Goal: Task Accomplishment & Management: Use online tool/utility

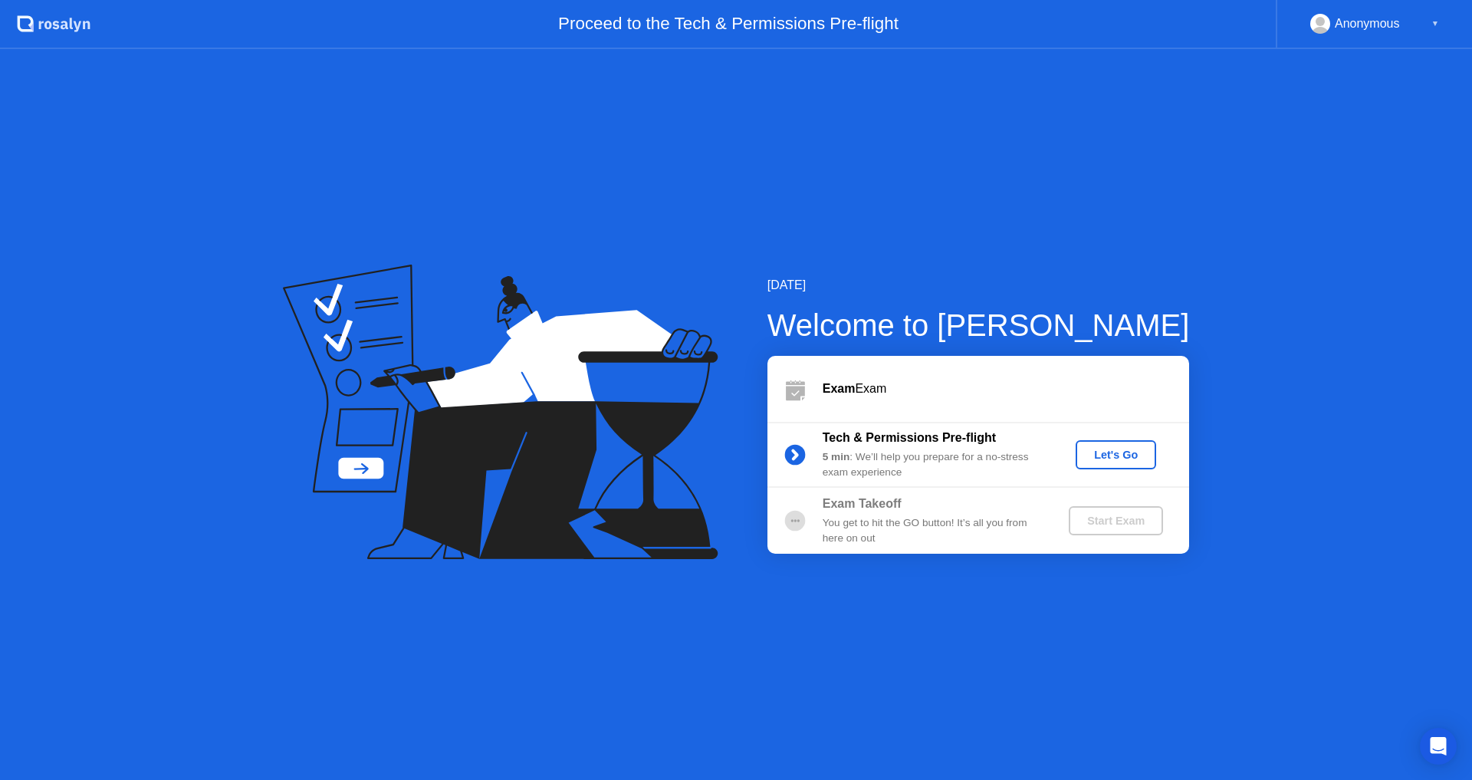
click at [1107, 520] on div "Start Exam" at bounding box center [1116, 520] width 82 height 12
click at [1106, 449] on div "Let's Go" at bounding box center [1116, 455] width 68 height 12
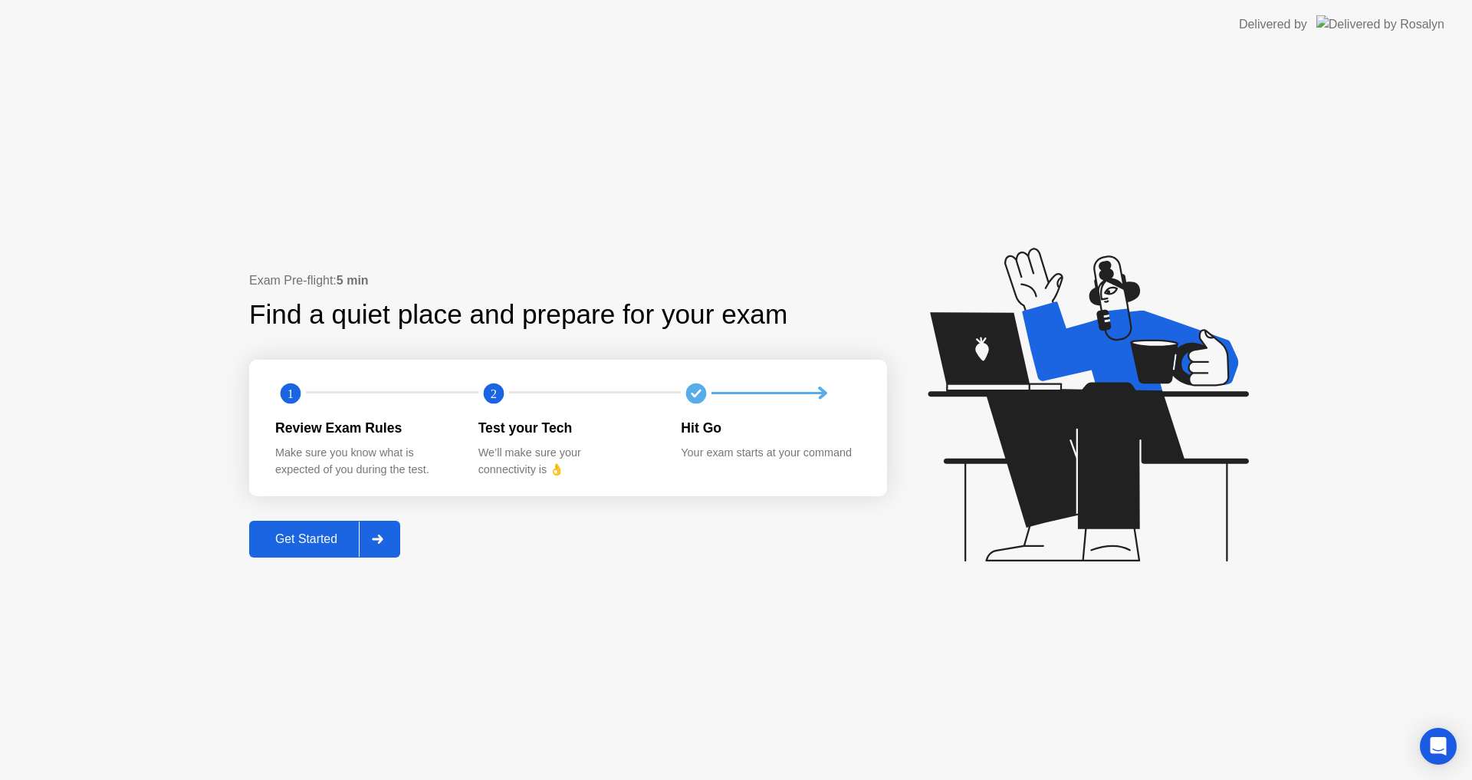
click at [358, 532] on div "Get Started" at bounding box center [306, 539] width 105 height 14
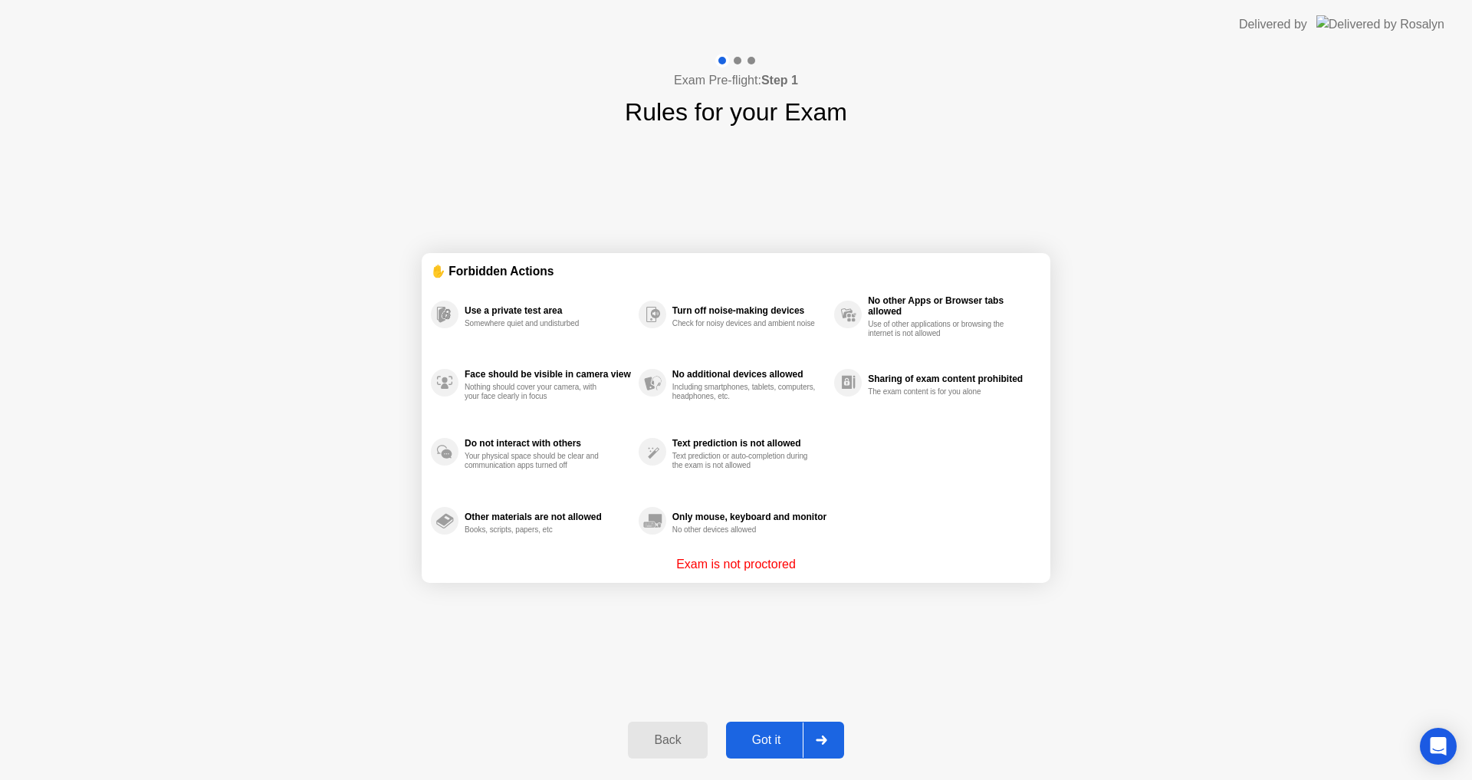
click at [776, 727] on button "Got it" at bounding box center [785, 739] width 118 height 37
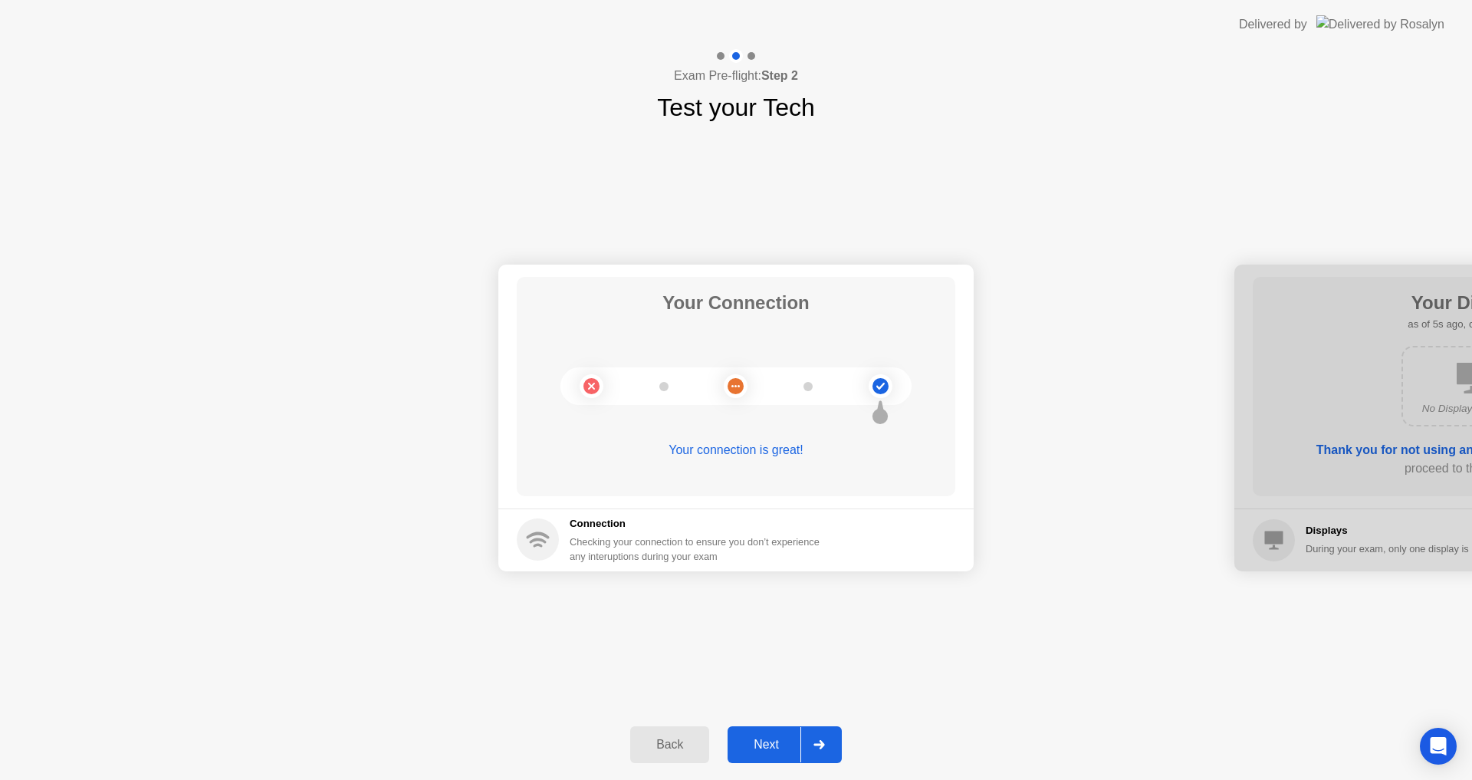
click at [792, 728] on button "Next" at bounding box center [785, 744] width 114 height 37
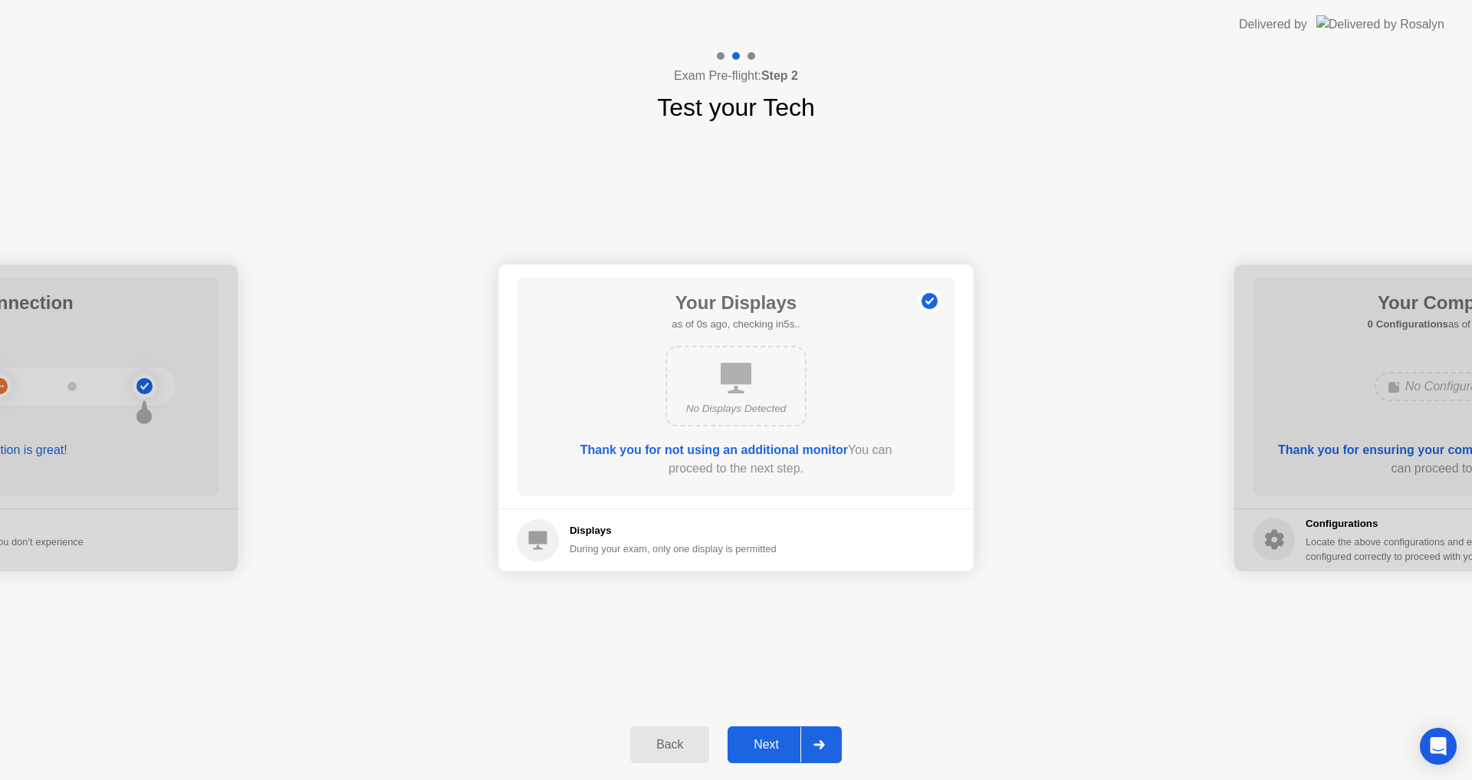
click at [793, 728] on button "Next" at bounding box center [785, 744] width 114 height 37
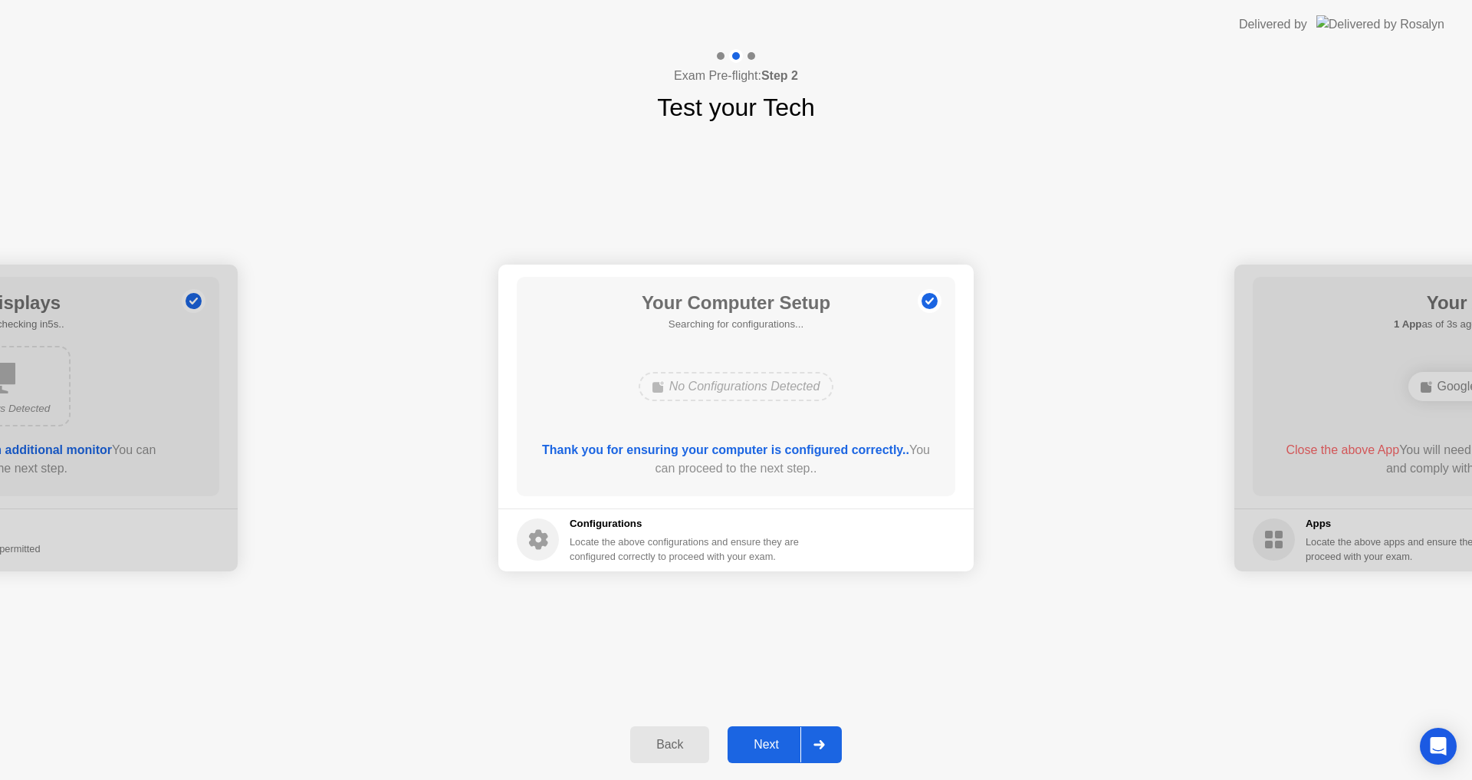
click at [793, 728] on button "Next" at bounding box center [785, 744] width 114 height 37
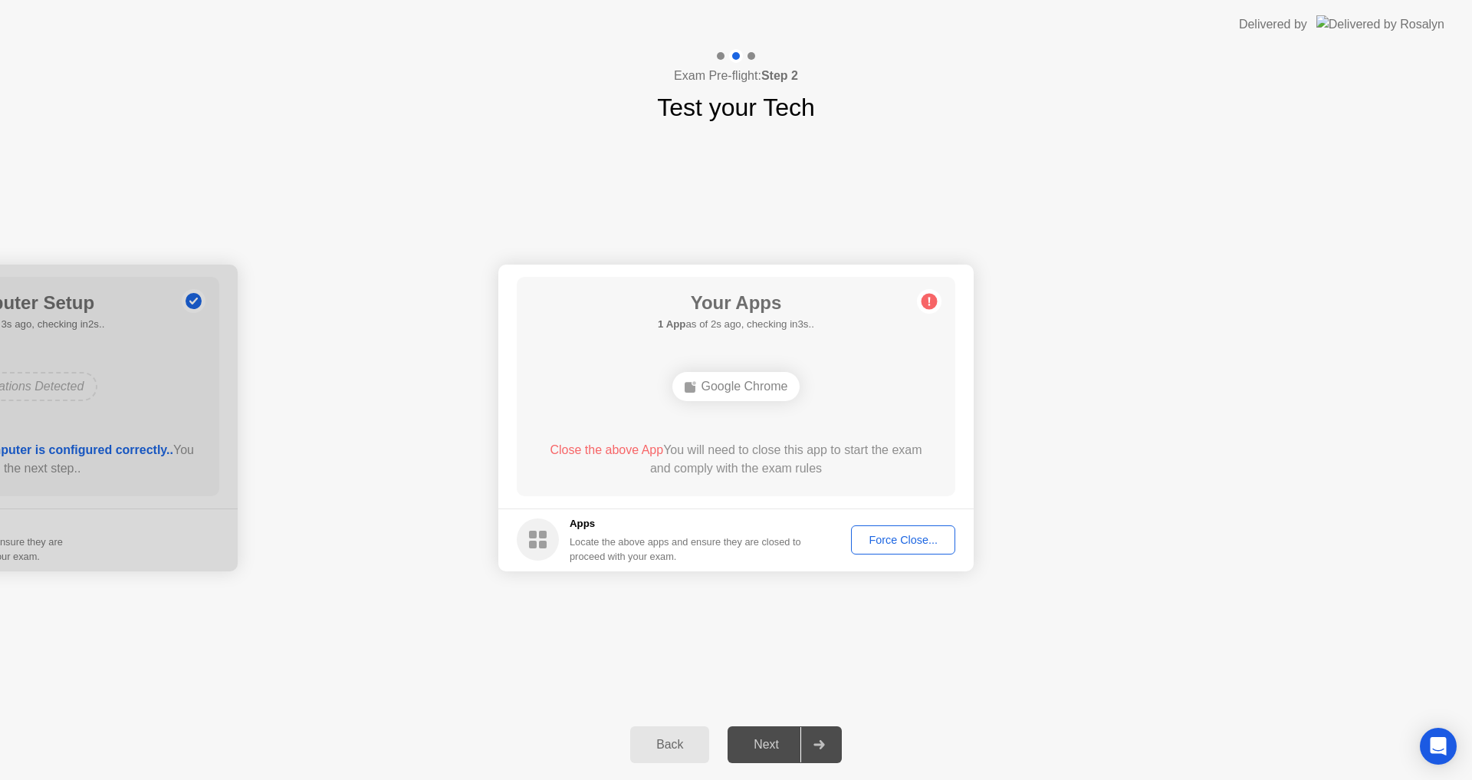
click at [910, 540] on div "Force Close..." at bounding box center [903, 540] width 94 height 12
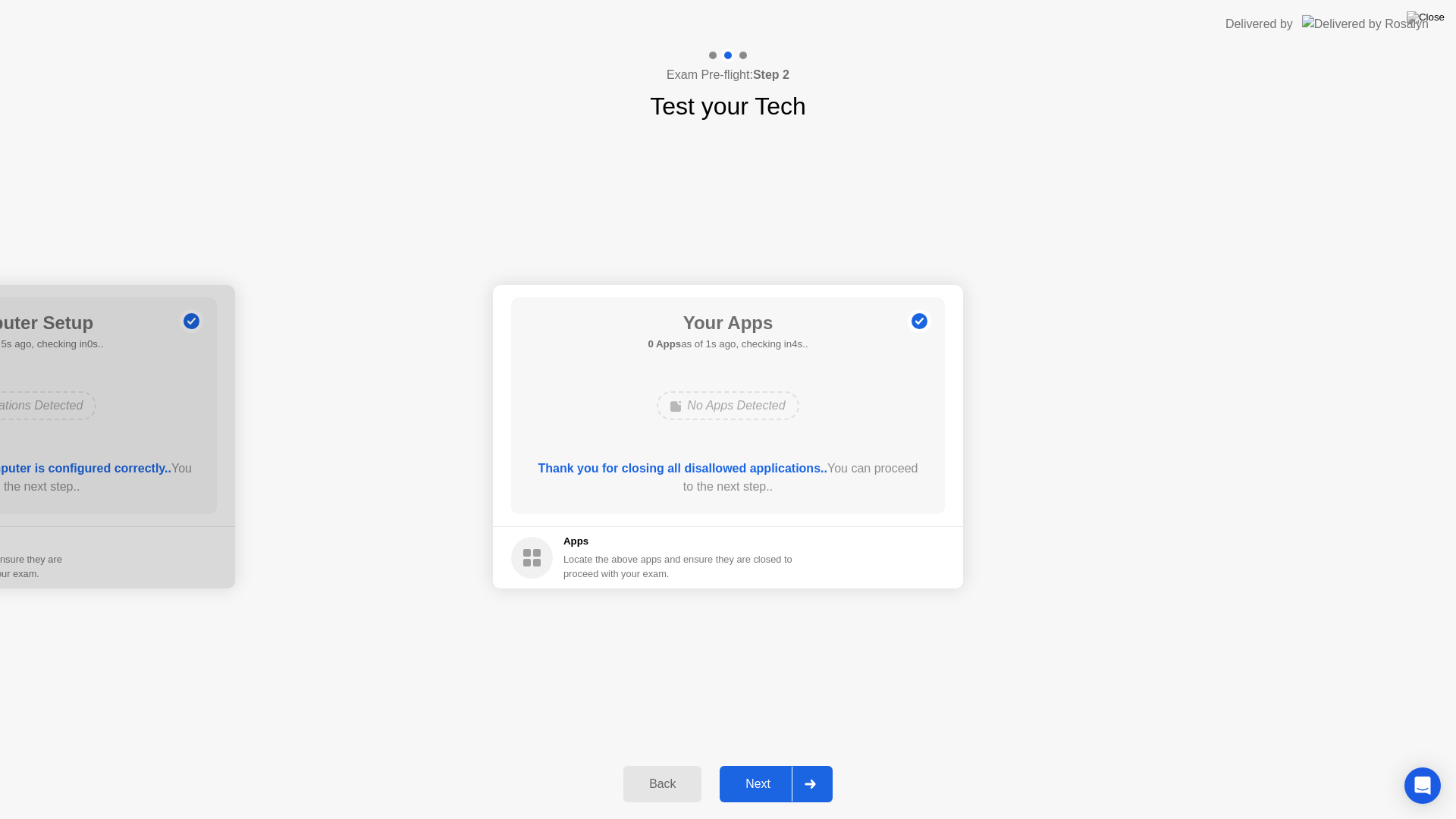
click at [775, 771] on button "Next" at bounding box center [776, 783] width 113 height 37
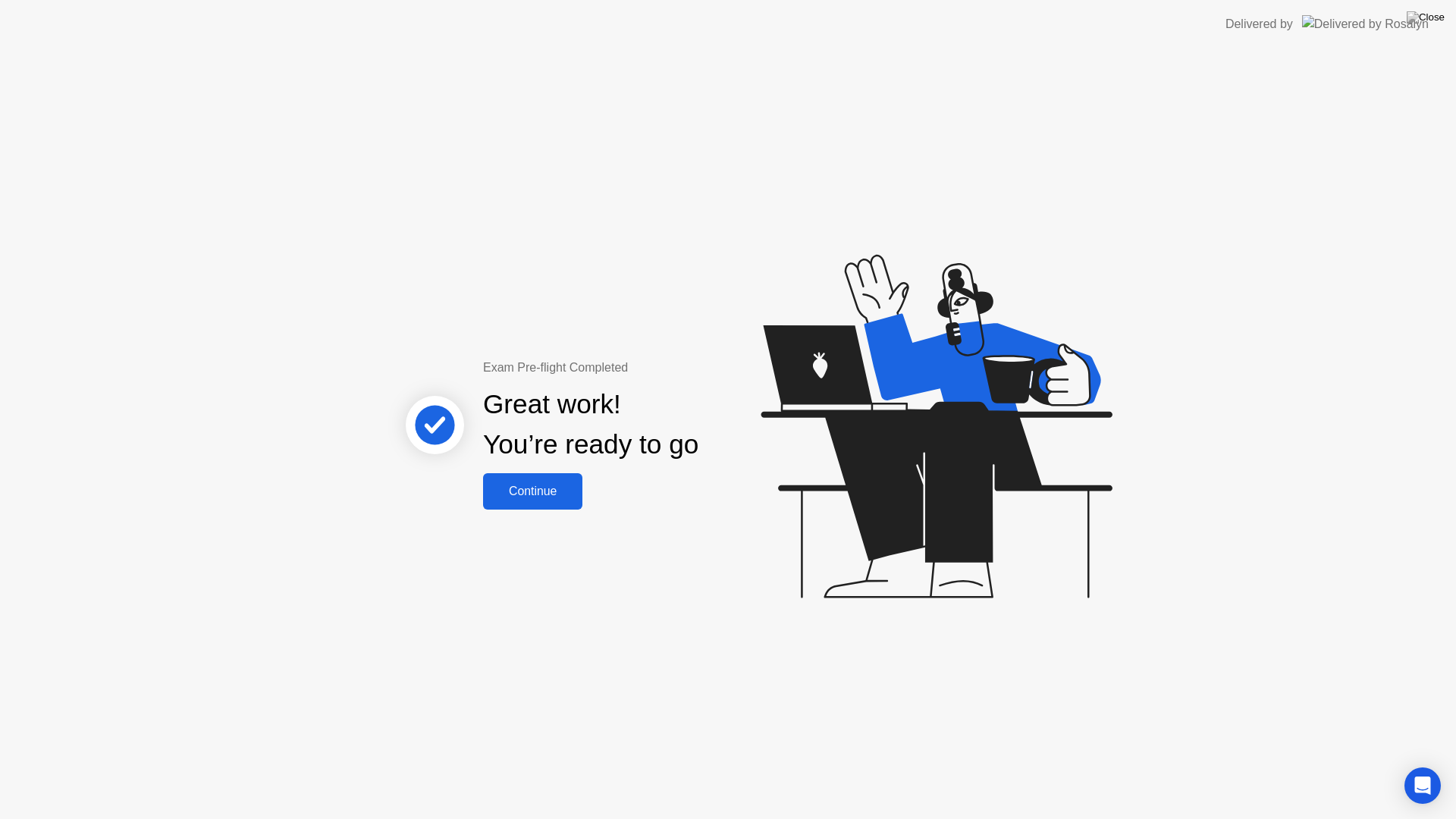
click at [525, 498] on div "Continue" at bounding box center [532, 492] width 90 height 14
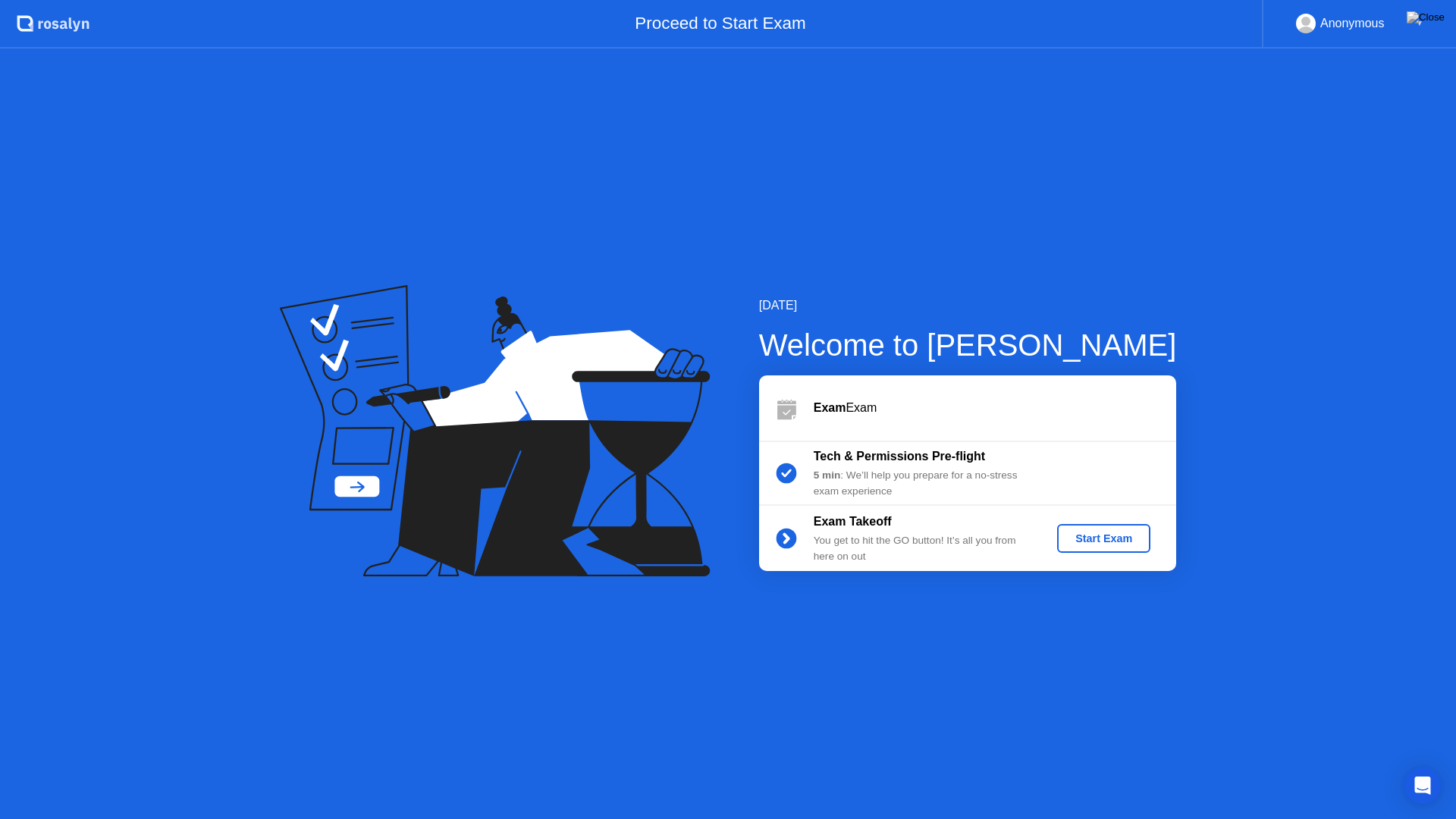
click at [1088, 535] on div "Start Exam" at bounding box center [1104, 538] width 81 height 12
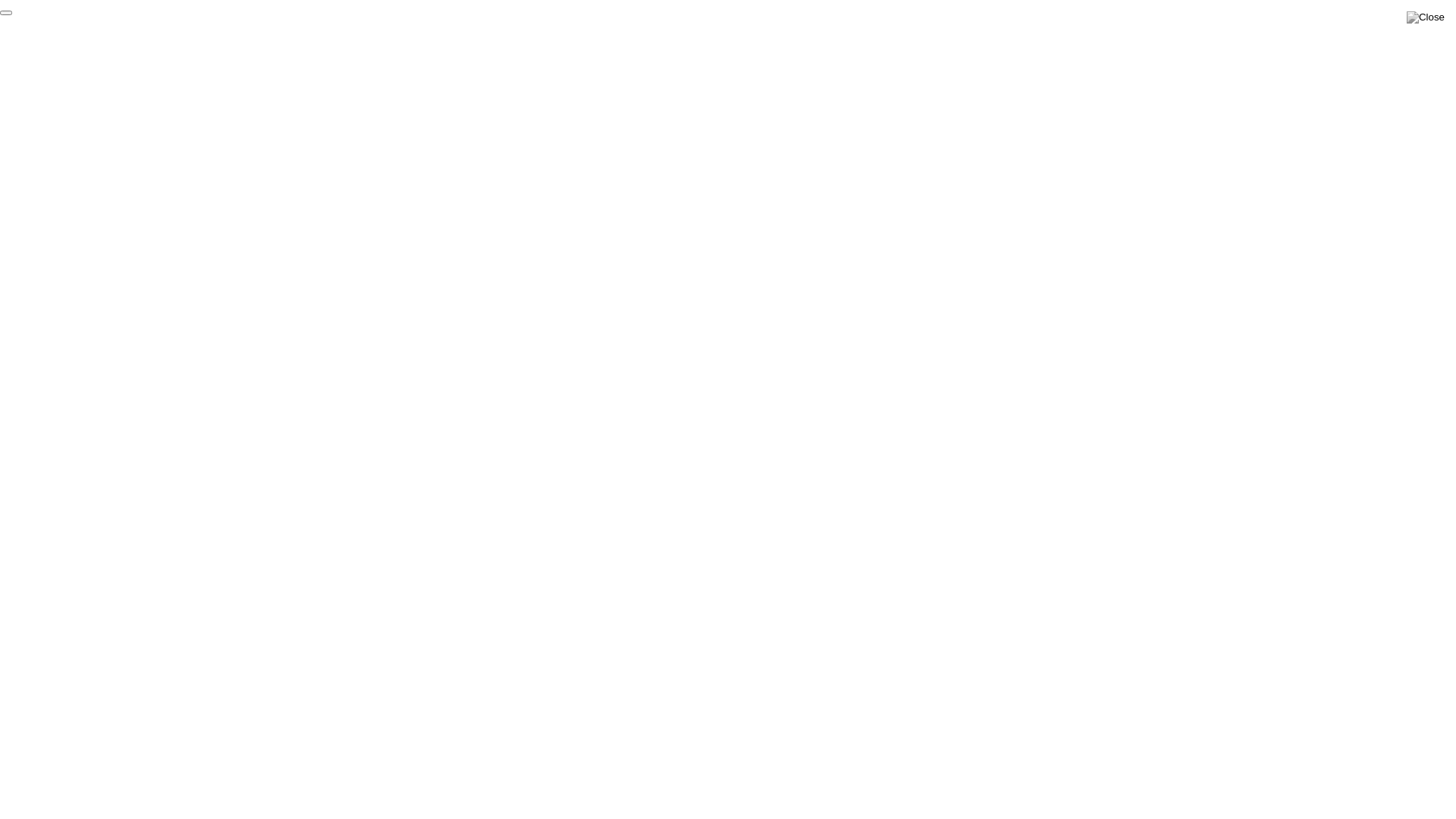
click div "End Proctoring Session"
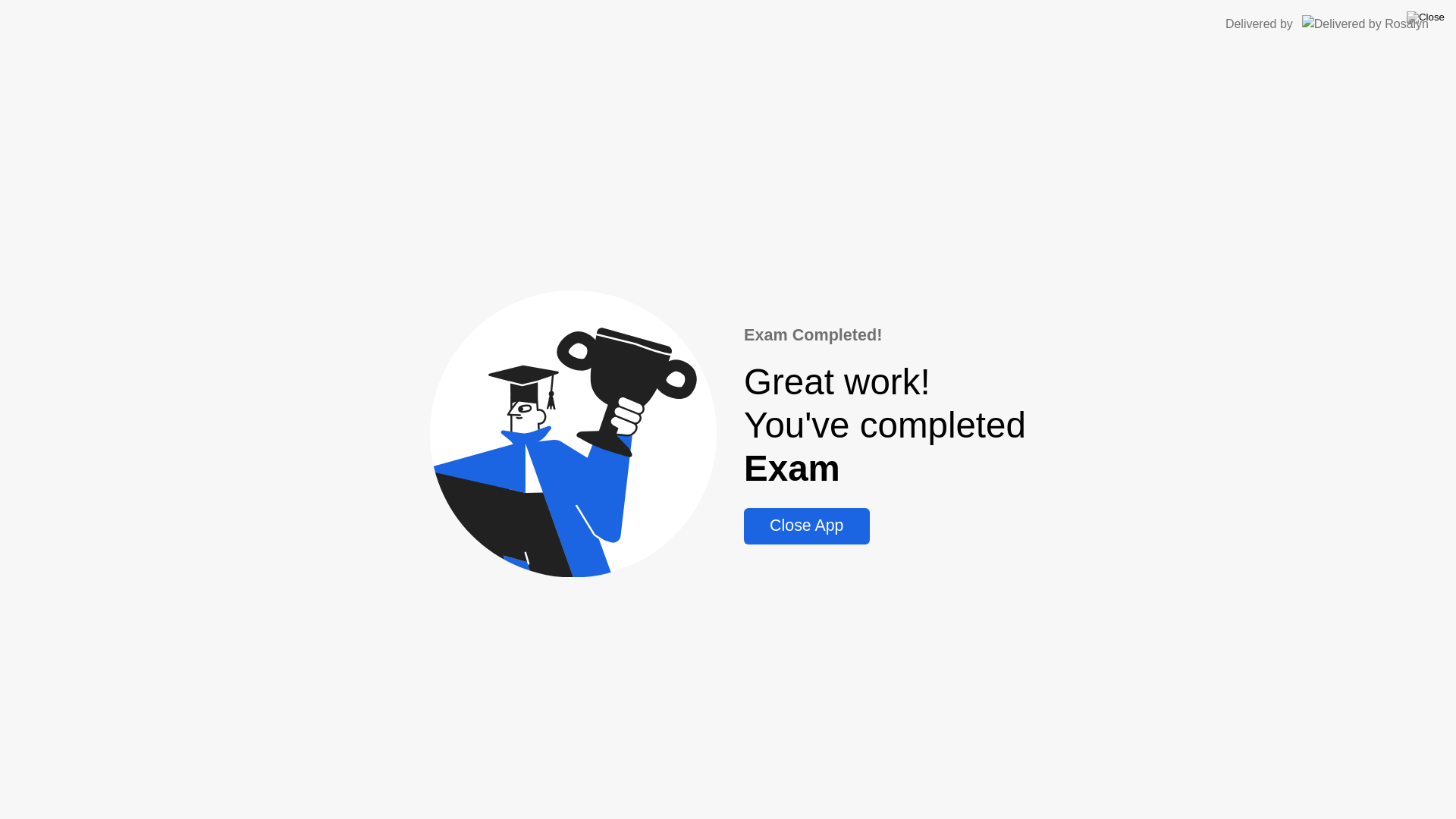
click at [788, 520] on div "Close App" at bounding box center [806, 525] width 116 height 19
